Goal: Navigation & Orientation: Find specific page/section

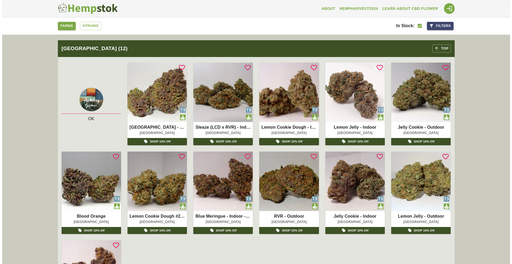
scroll to position [213, 0]
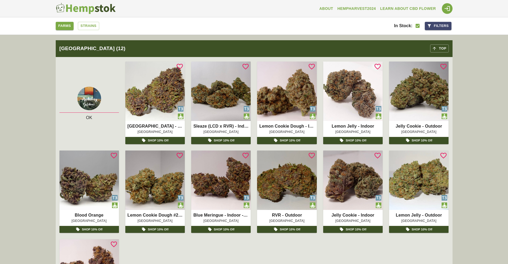
click at [160, 94] on img at bounding box center [154, 91] width 59 height 59
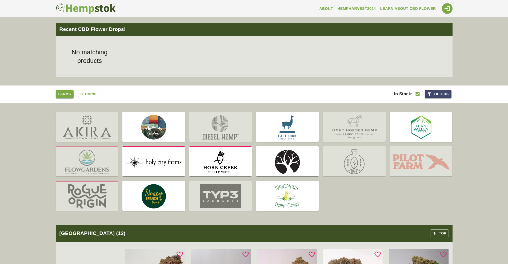
scroll to position [27, 0]
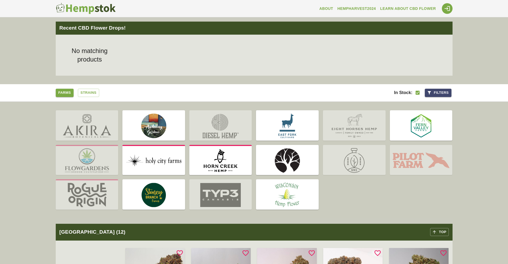
click at [347, 131] on img at bounding box center [354, 125] width 63 height 29
click at [354, 137] on img at bounding box center [354, 125] width 63 height 29
click at [298, 133] on img at bounding box center [287, 125] width 63 height 29
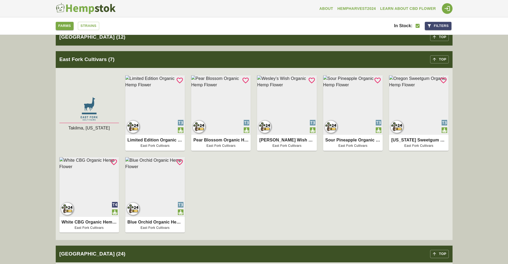
scroll to position [508, 0]
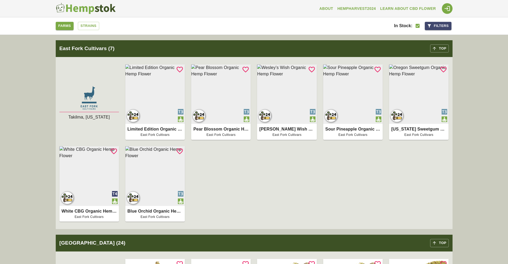
click at [169, 166] on img at bounding box center [154, 175] width 59 height 59
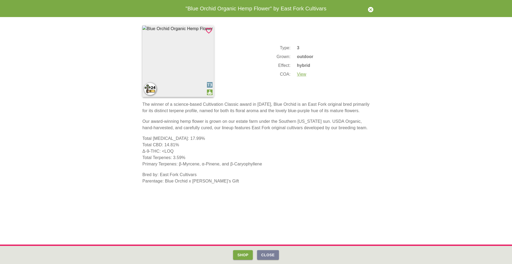
click at [263, 257] on button "Close" at bounding box center [268, 255] width 22 height 10
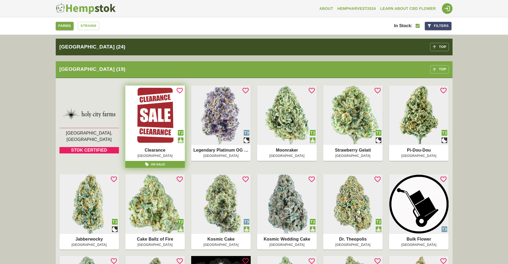
scroll to position [1122, 0]
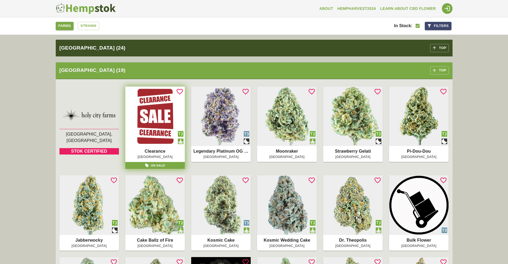
click at [217, 132] on img at bounding box center [220, 116] width 59 height 59
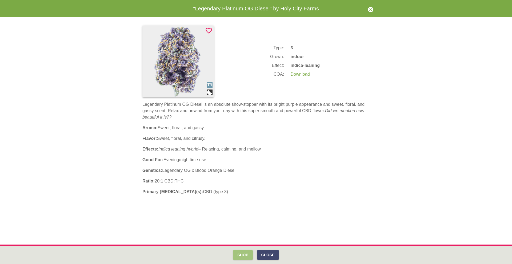
click at [245, 252] on button "Shop" at bounding box center [242, 255] width 19 height 10
click at [271, 254] on button "Close" at bounding box center [268, 255] width 22 height 10
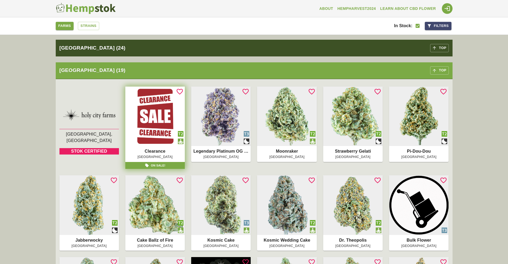
click at [89, 25] on link "Strains" at bounding box center [88, 26] width 21 height 8
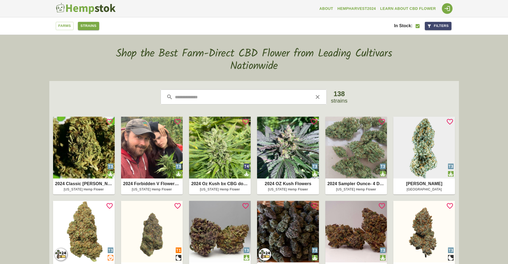
click at [71, 25] on link "Farms" at bounding box center [65, 26] width 18 height 8
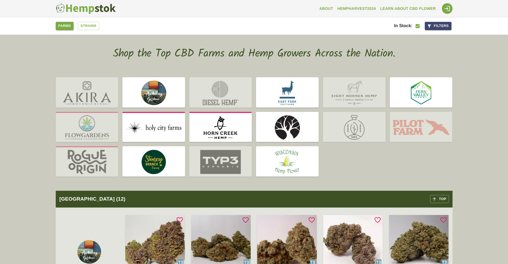
drag, startPoint x: 7, startPoint y: 156, endPoint x: 15, endPoint y: 153, distance: 8.7
click at [7, 156] on div at bounding box center [254, 127] width 508 height 117
click at [279, 170] on img at bounding box center [287, 161] width 63 height 29
